Goal: Find specific page/section: Find specific page/section

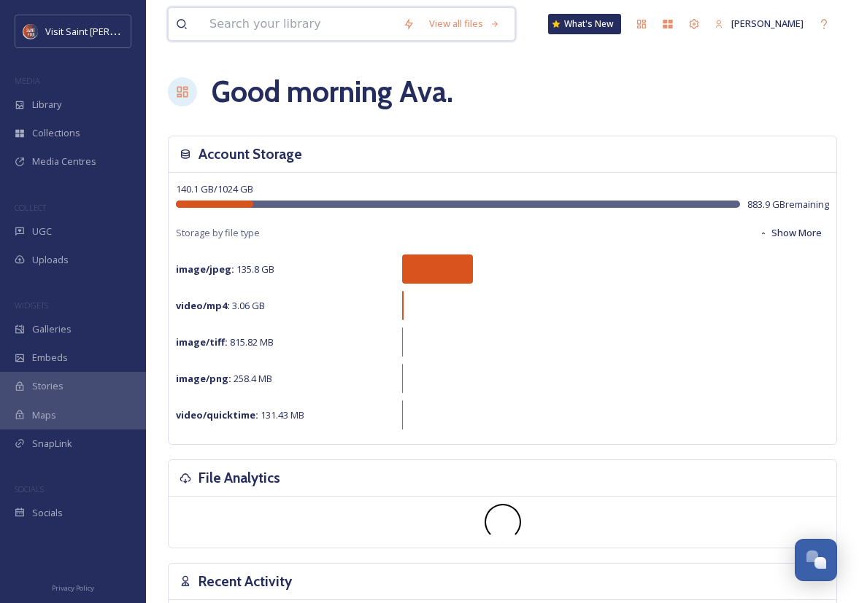
click at [299, 23] on input at bounding box center [298, 24] width 193 height 32
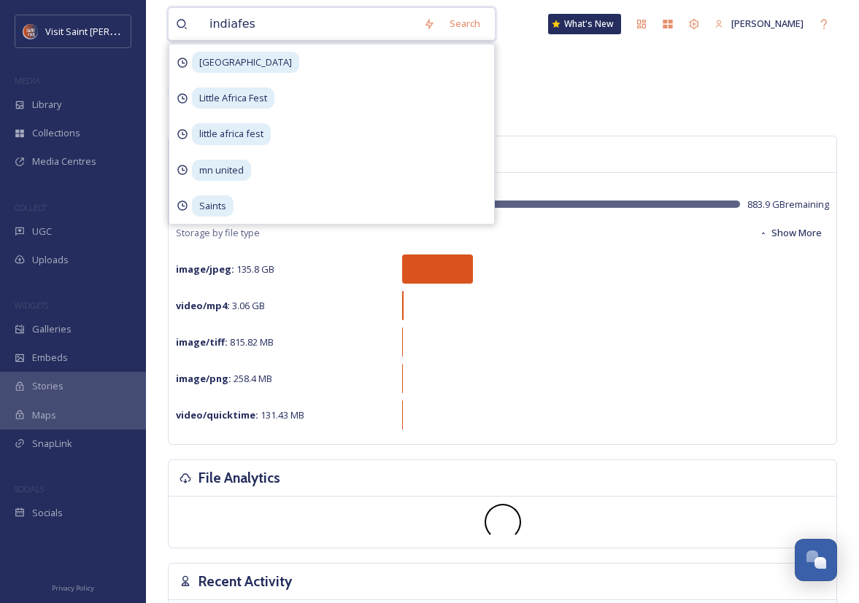
type input "indiafest"
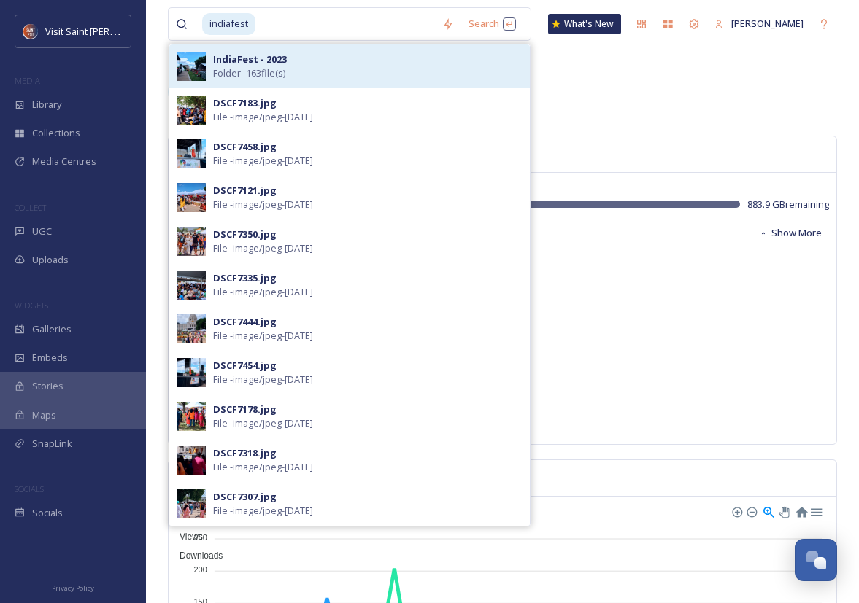
click at [303, 58] on div "IndiaFest - 2023 Folder - 163 file(s)" at bounding box center [367, 67] width 309 height 28
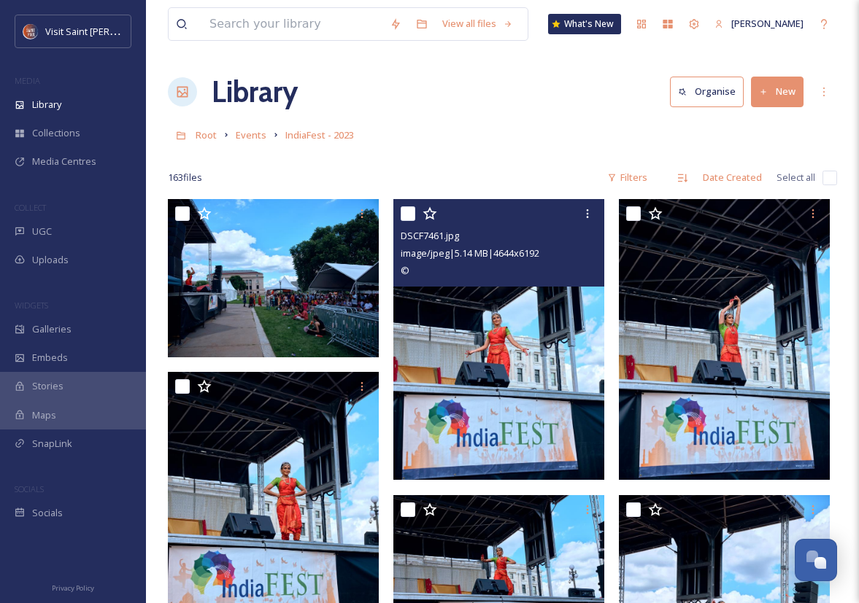
click at [533, 322] on img at bounding box center [498, 339] width 211 height 281
